Goal: Transaction & Acquisition: Purchase product/service

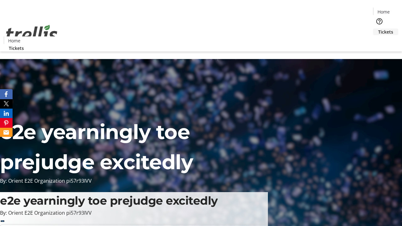
click at [378, 29] on span "Tickets" at bounding box center [385, 32] width 15 height 7
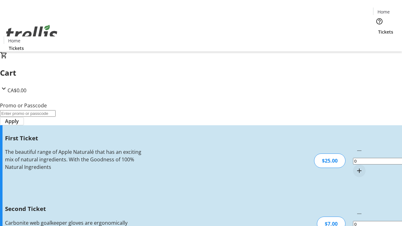
click at [356, 167] on mat-icon "Increment by one" at bounding box center [360, 171] width 8 height 8
type input "1"
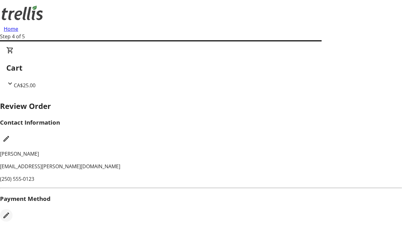
click at [10, 212] on mat-icon "Edit Payment Method" at bounding box center [7, 216] width 8 height 8
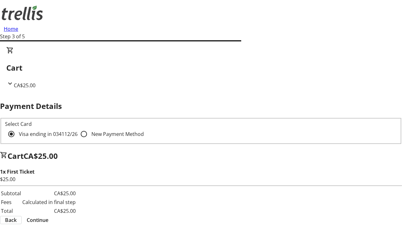
click at [78, 128] on input "New Payment Method" at bounding box center [84, 134] width 13 height 13
radio input "true"
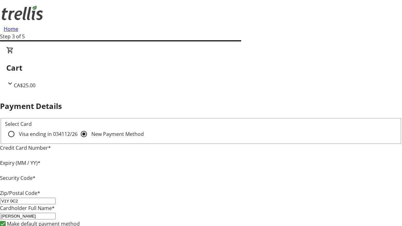
type input "V1Y 0C2"
